Goal: Task Accomplishment & Management: Complete application form

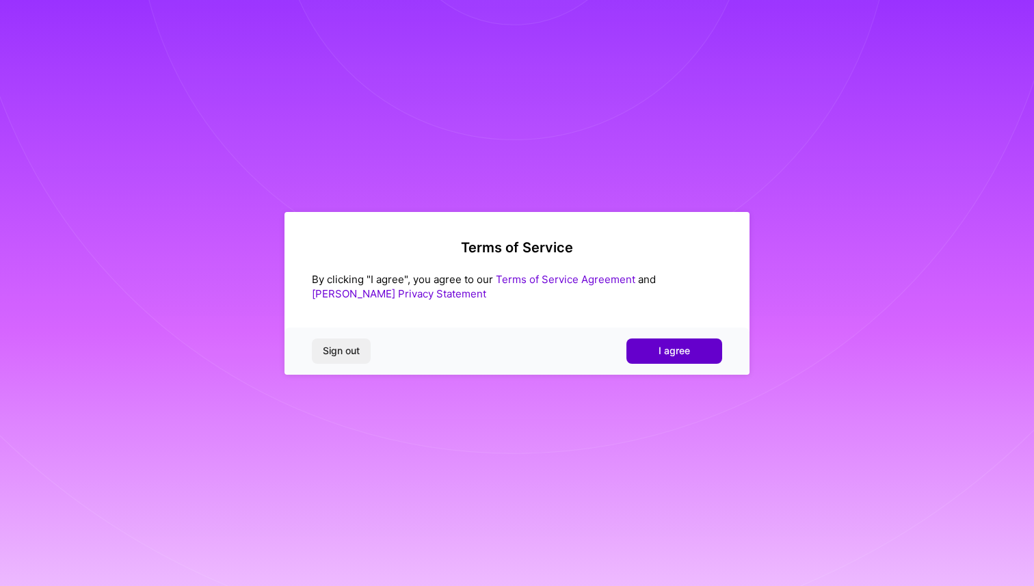
click at [669, 353] on span "I agree" at bounding box center [674, 351] width 31 height 14
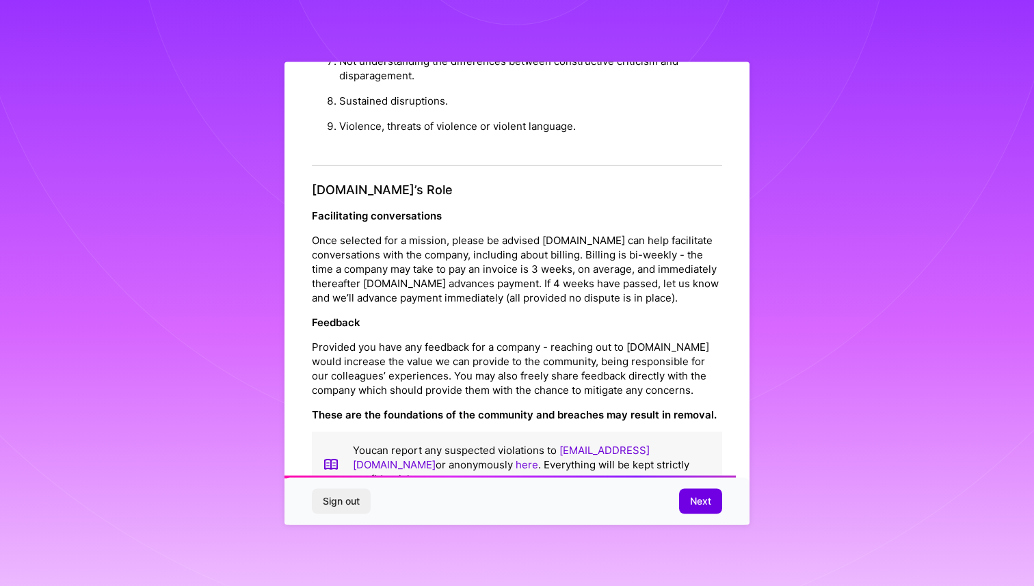
scroll to position [1418, 0]
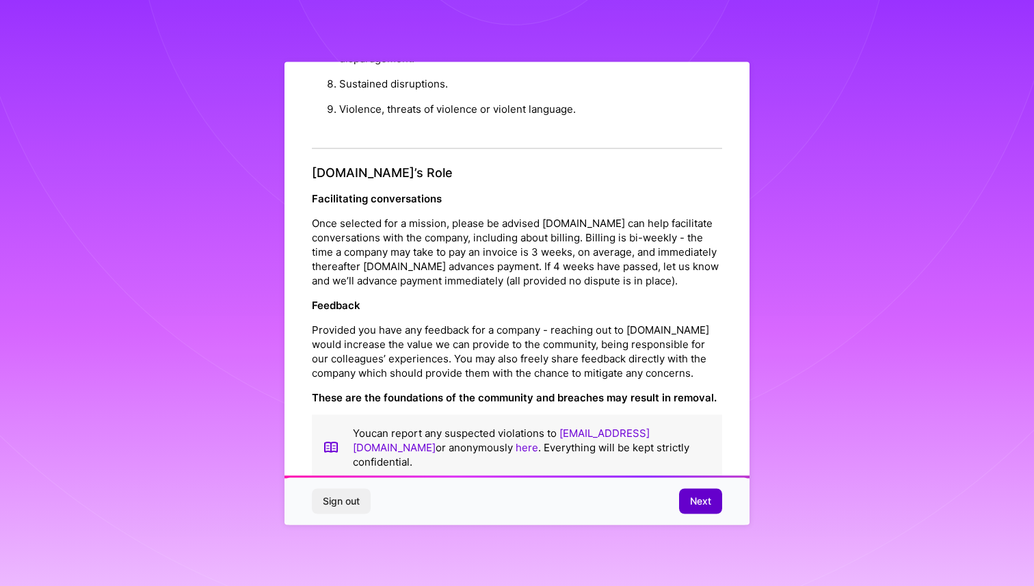
click at [697, 501] on span "Next" at bounding box center [700, 501] width 21 height 14
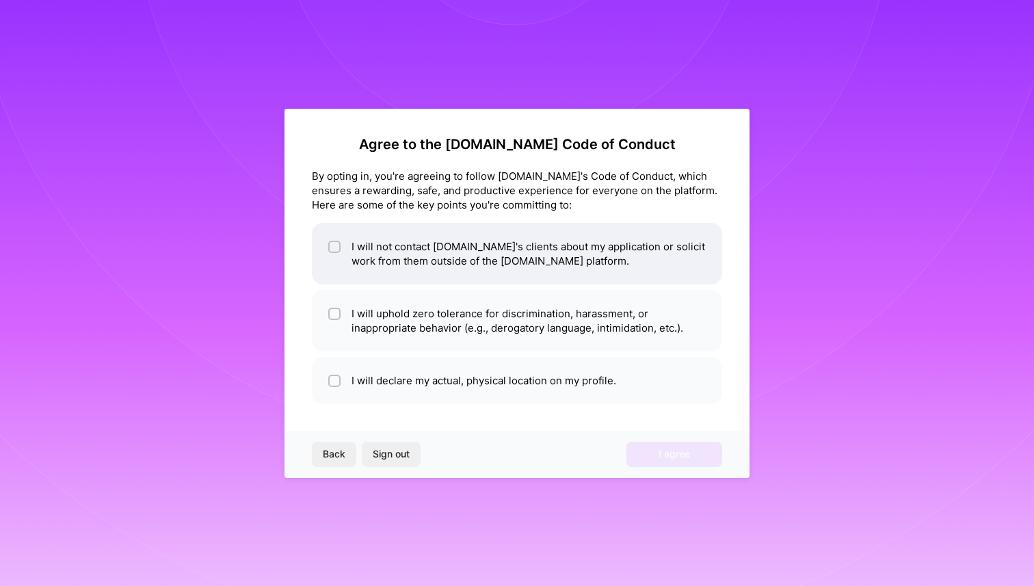
click at [333, 247] on input "checkbox" at bounding box center [336, 248] width 10 height 10
checkbox input "true"
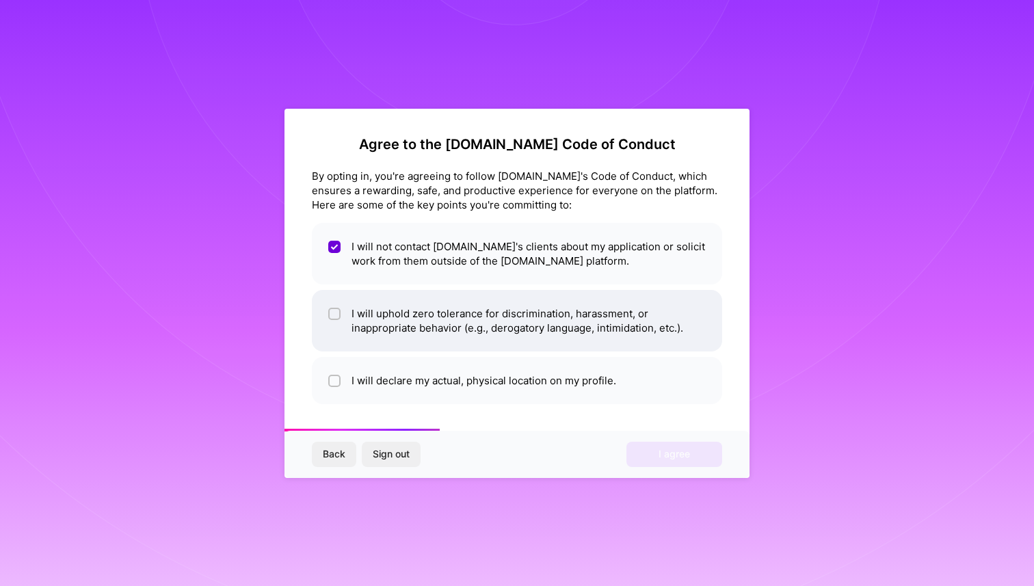
click at [338, 310] on input "checkbox" at bounding box center [336, 315] width 10 height 10
checkbox input "true"
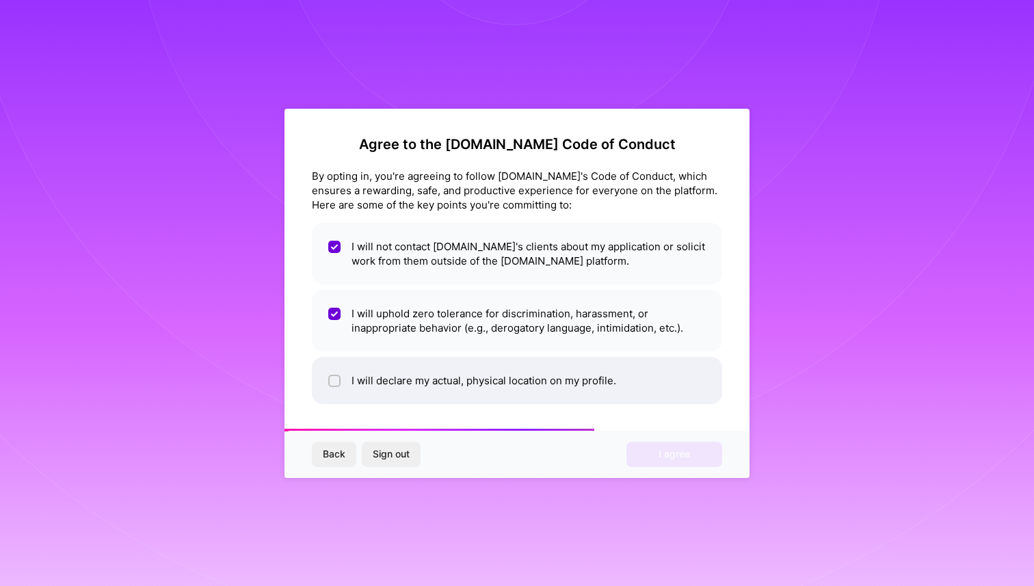
click at [338, 382] on input "checkbox" at bounding box center [336, 382] width 10 height 10
checkbox input "true"
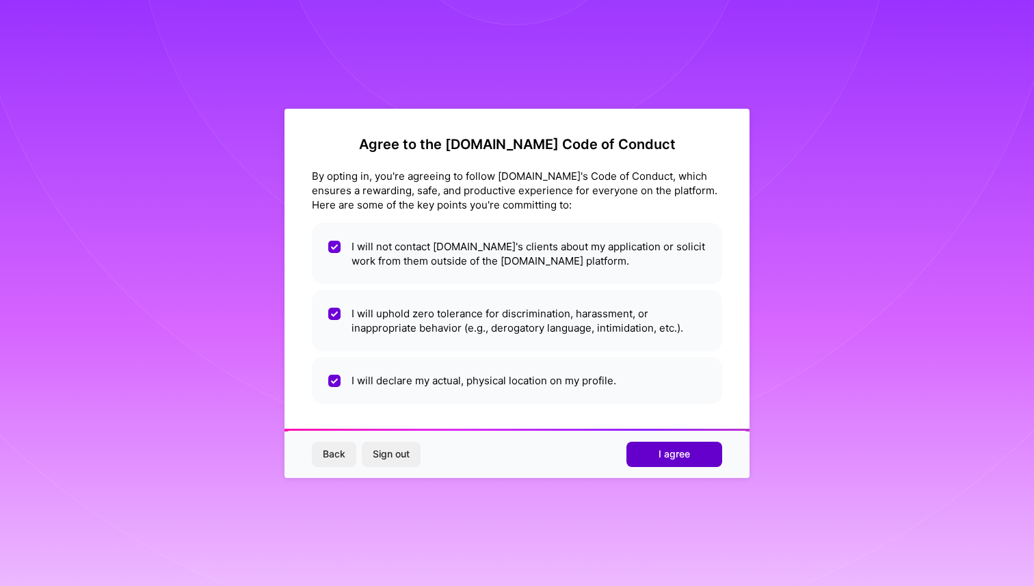
click at [664, 455] on span "I agree" at bounding box center [674, 454] width 31 height 14
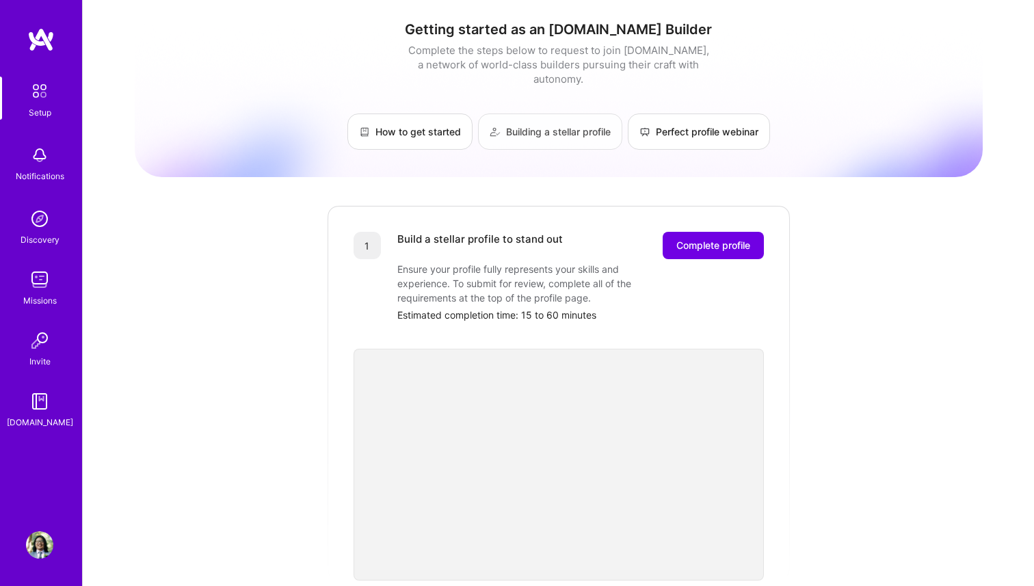
click at [520, 117] on link "Building a stellar profile" at bounding box center [550, 132] width 144 height 36
click at [38, 170] on div "Notifications" at bounding box center [40, 176] width 49 height 14
click at [34, 234] on div "Discovery" at bounding box center [40, 240] width 39 height 14
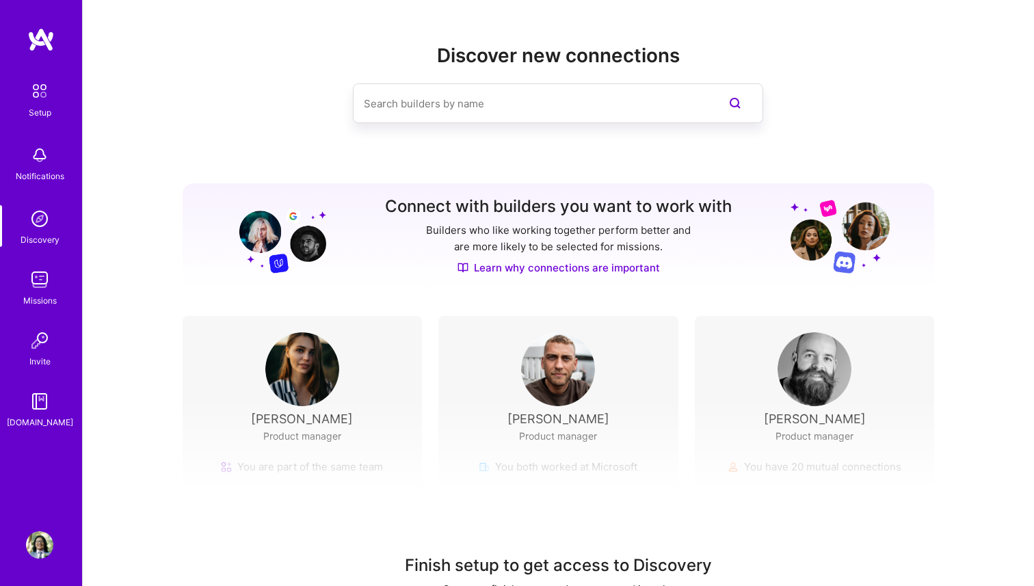
click at [42, 283] on img at bounding box center [39, 279] width 27 height 27
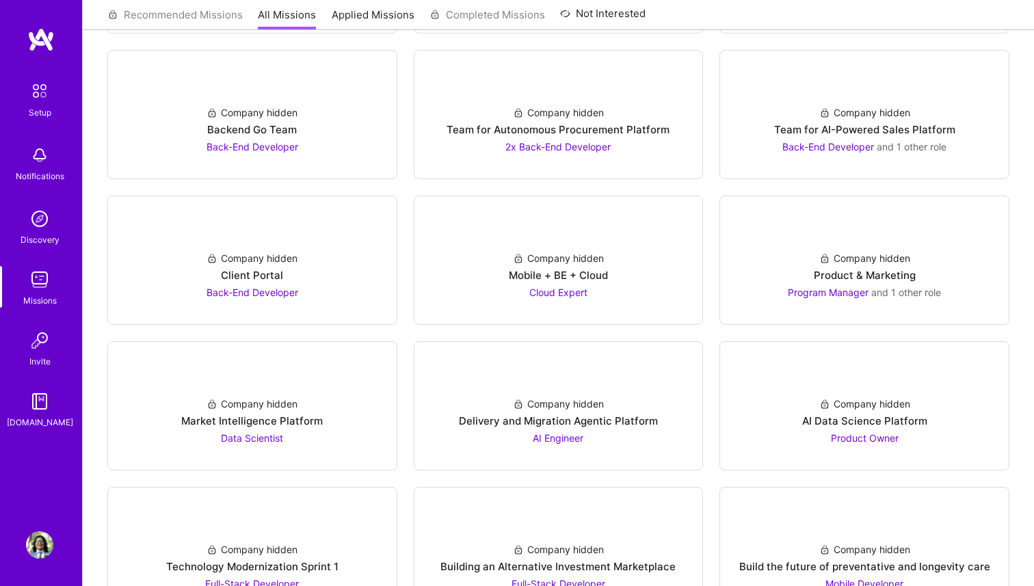
scroll to position [2283, 0]
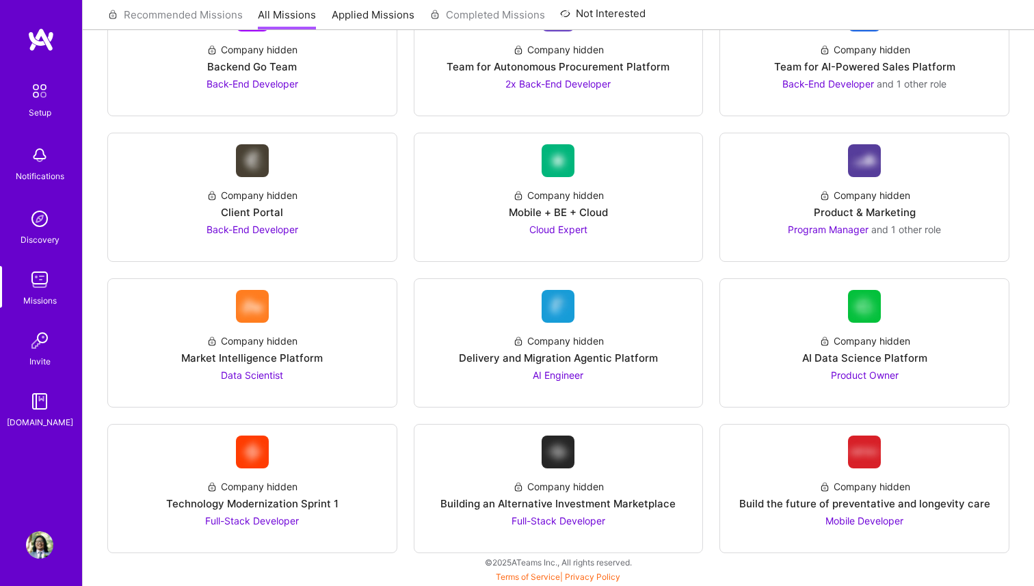
click at [38, 348] on img at bounding box center [39, 340] width 27 height 27
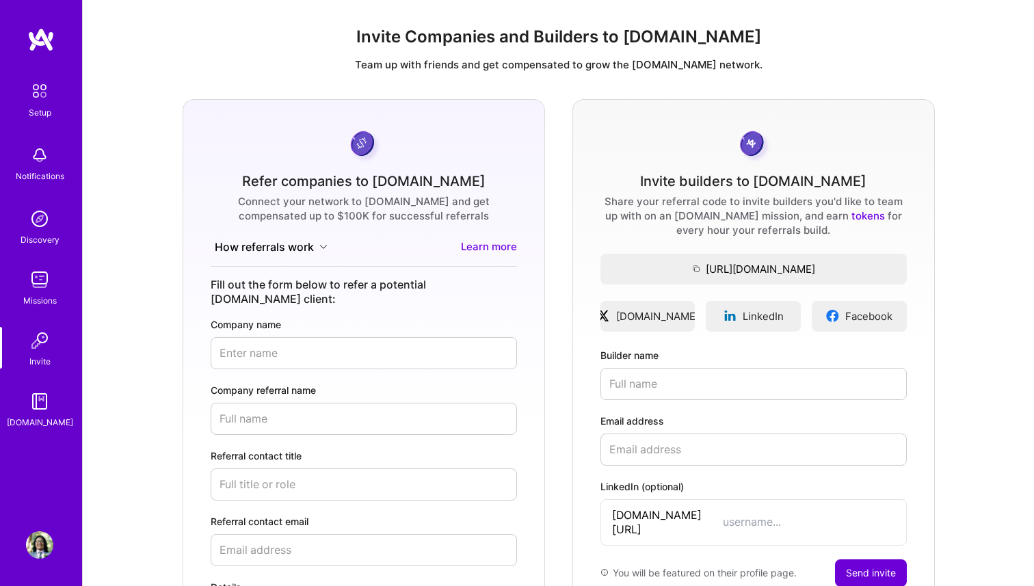
click at [38, 407] on img at bounding box center [39, 401] width 27 height 27
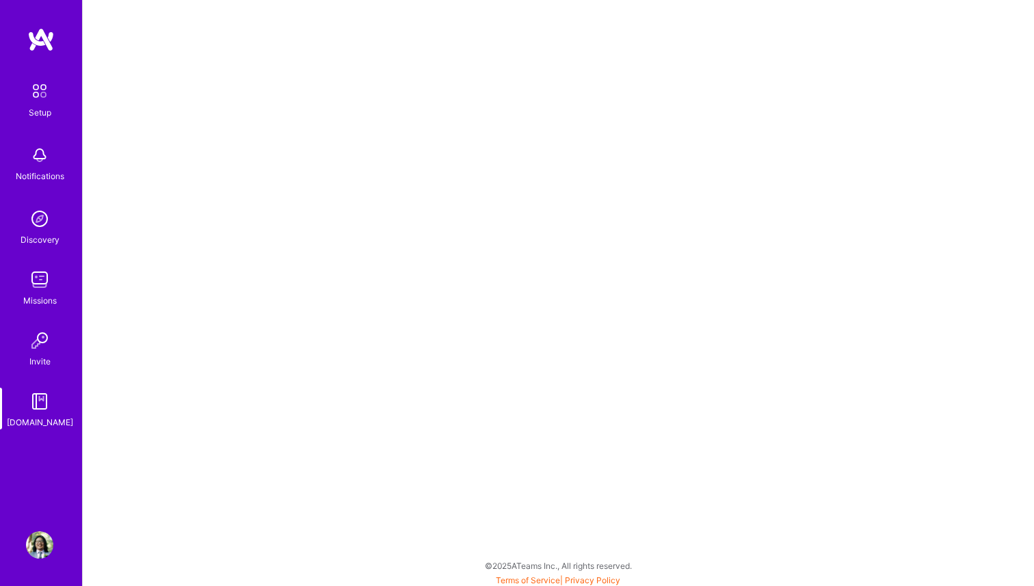
click at [44, 282] on img at bounding box center [39, 279] width 27 height 27
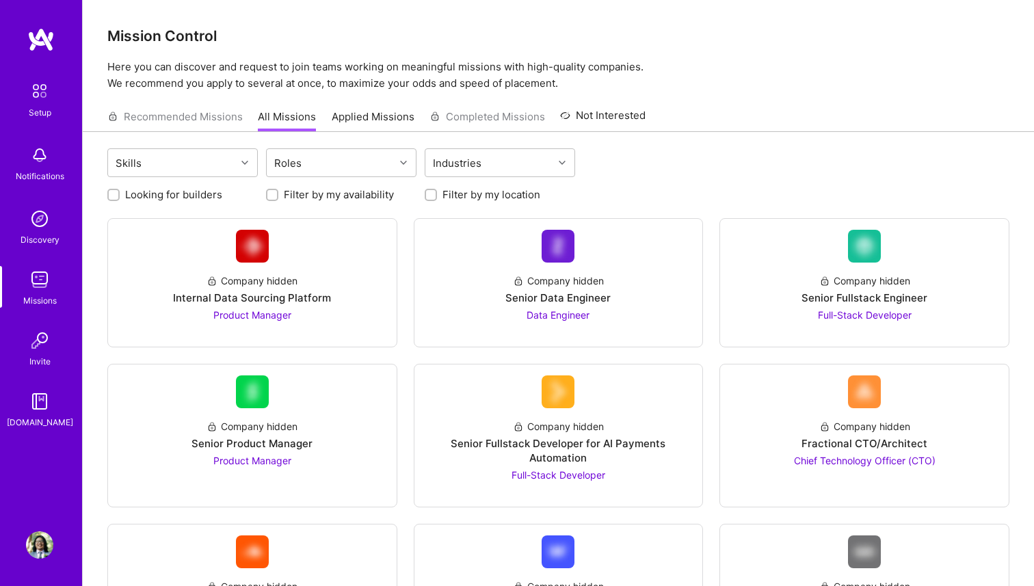
click at [40, 225] on img at bounding box center [39, 218] width 27 height 27
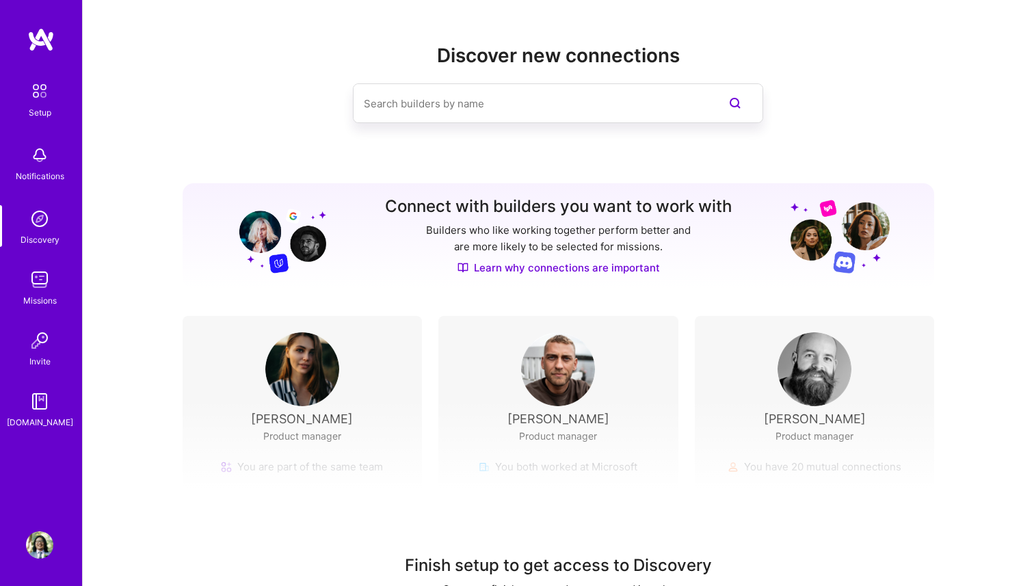
click at [44, 169] on div "Notifications" at bounding box center [40, 176] width 49 height 14
click at [44, 169] on div "Setup Notifications Discovery Missions Invite [DOMAIN_NAME]" at bounding box center [41, 253] width 82 height 353
click at [42, 81] on img at bounding box center [39, 91] width 29 height 29
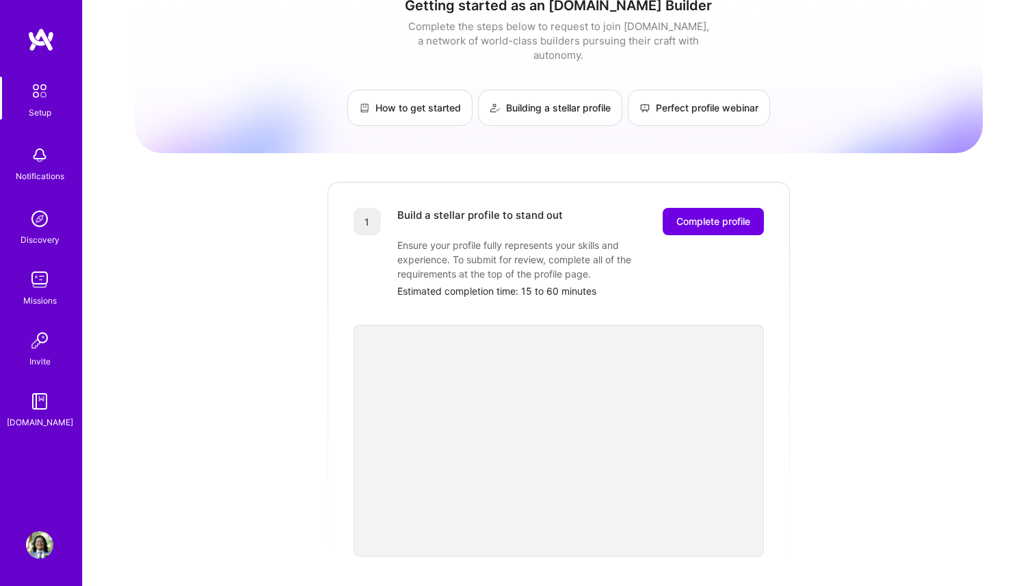
scroll to position [8, 0]
